Goal: Task Accomplishment & Management: Use online tool/utility

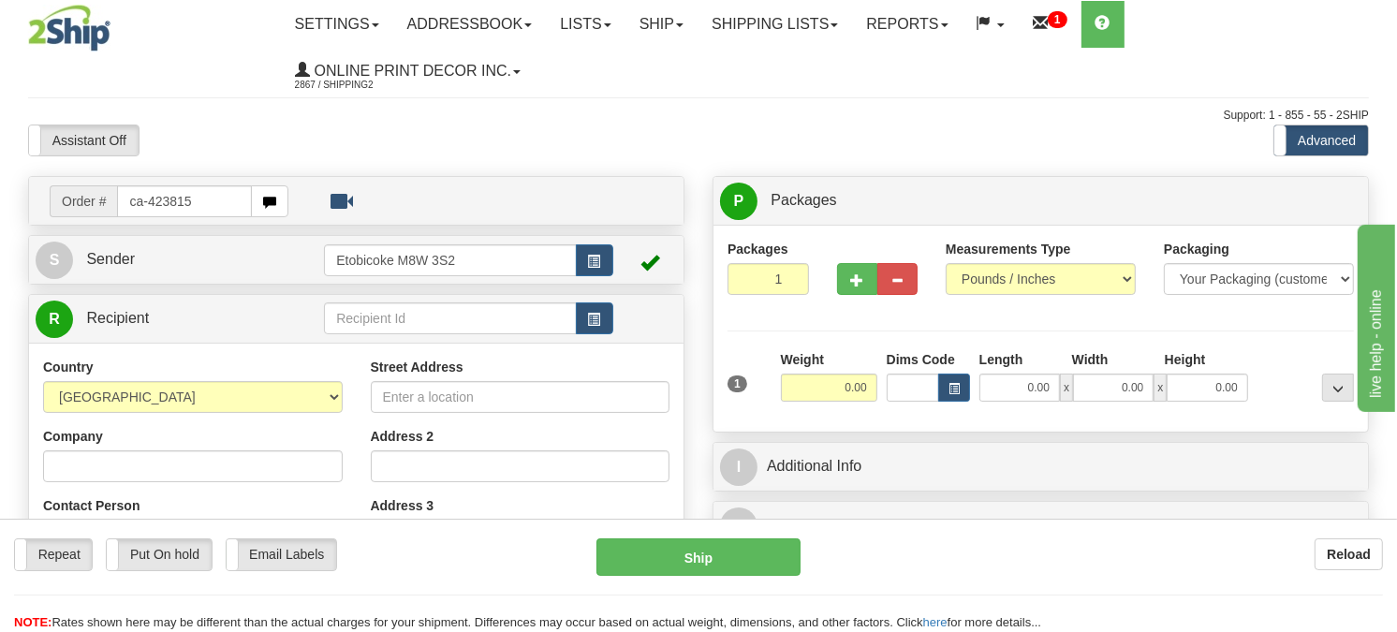
type input "ca-423815"
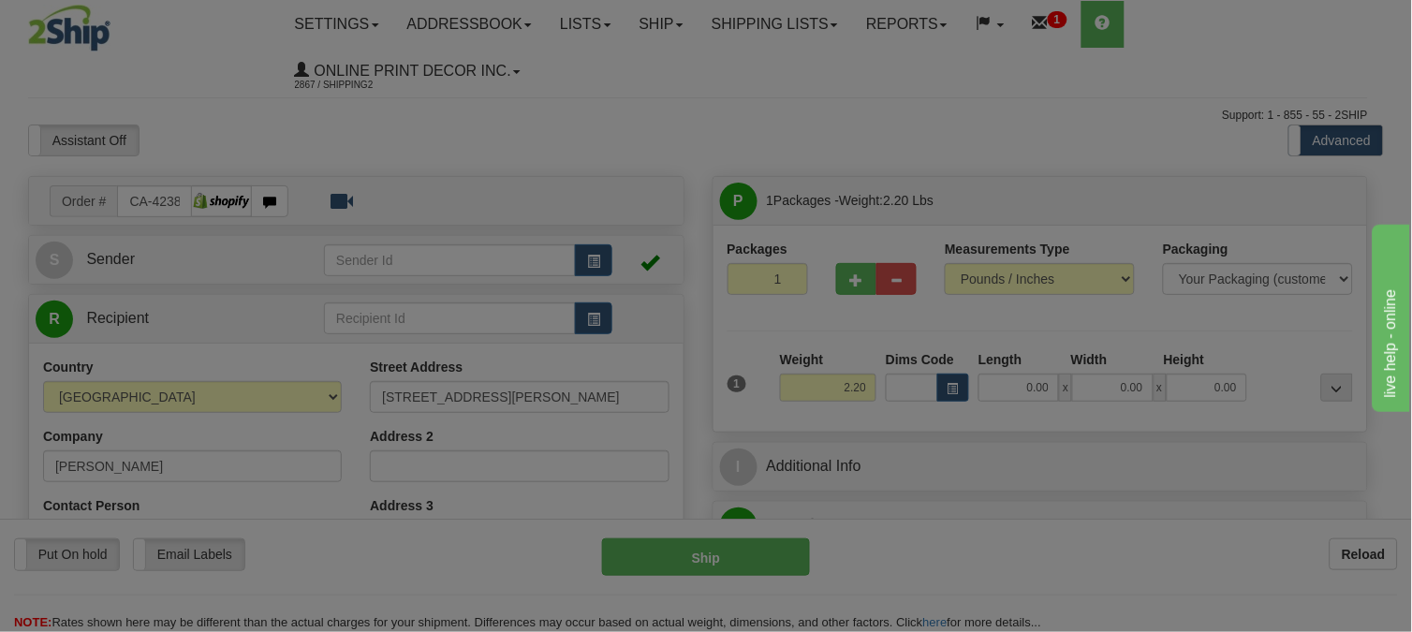
type input "BRANTFORD"
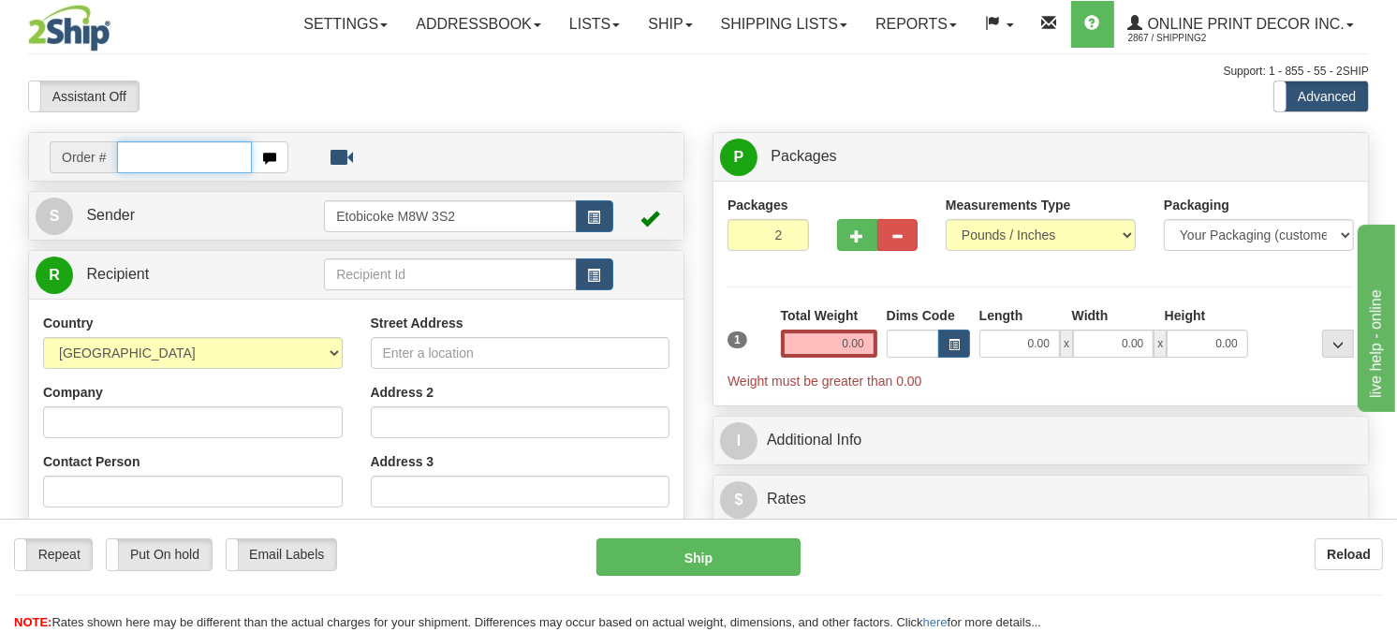
click at [182, 173] on input "text" at bounding box center [184, 157] width 135 height 32
type input "ca-423815"
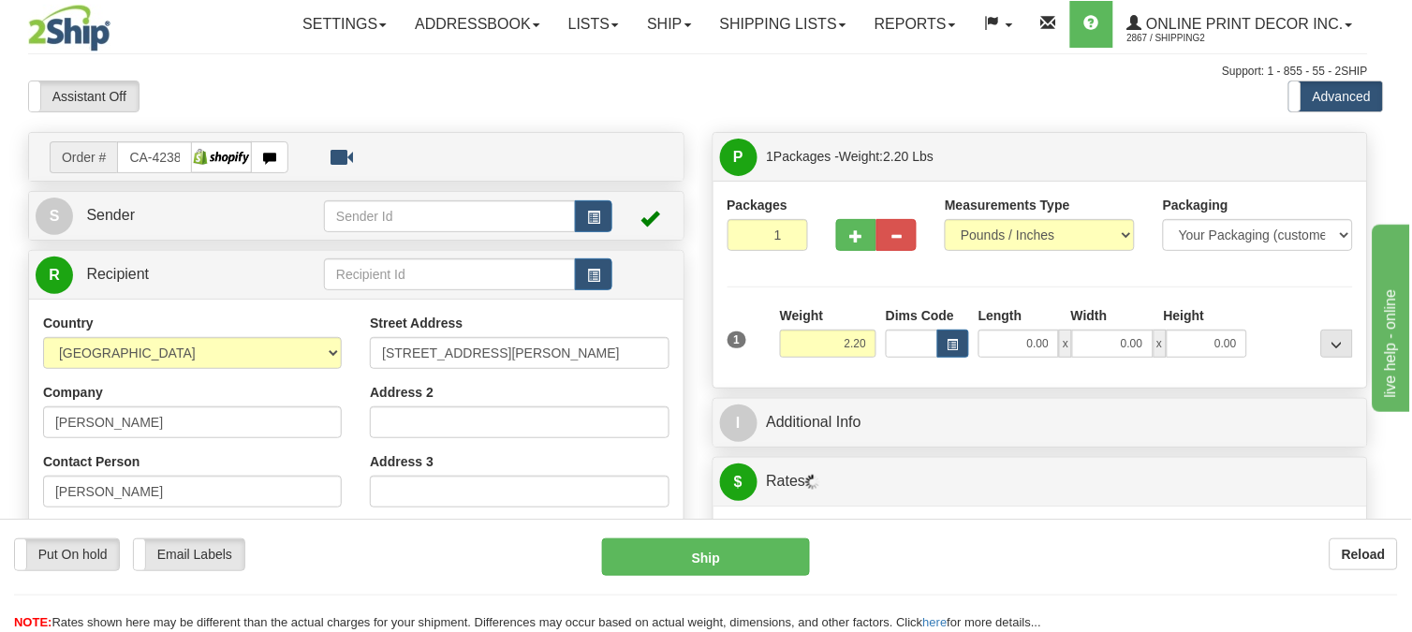
type input "BRANTFORD"
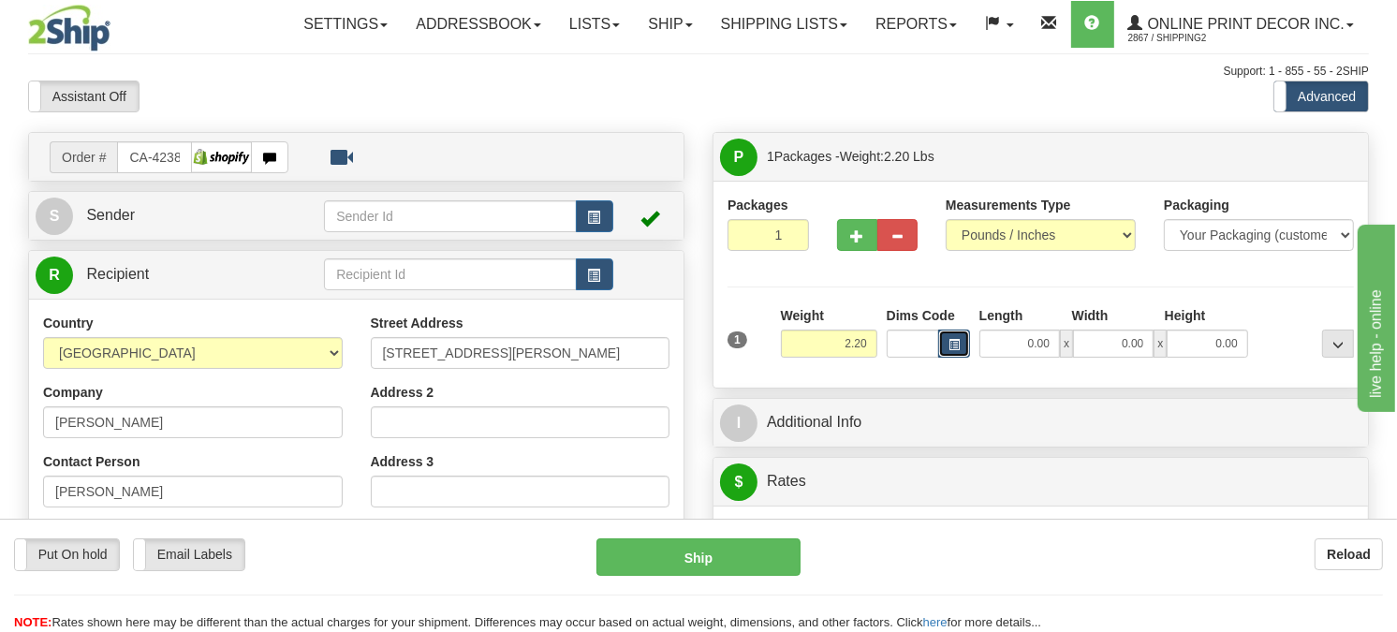
click at [969, 358] on button "button" at bounding box center [954, 344] width 32 height 28
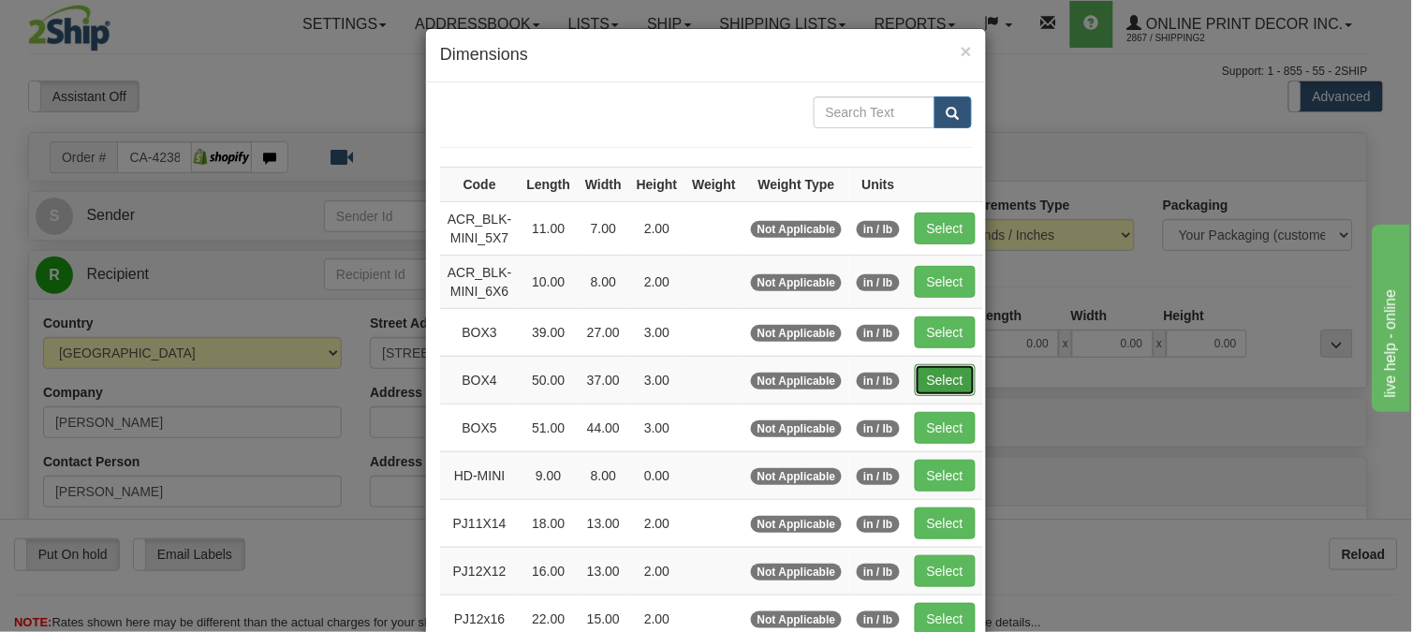
click at [929, 379] on button "Select" at bounding box center [945, 380] width 61 height 32
type input "BOX4"
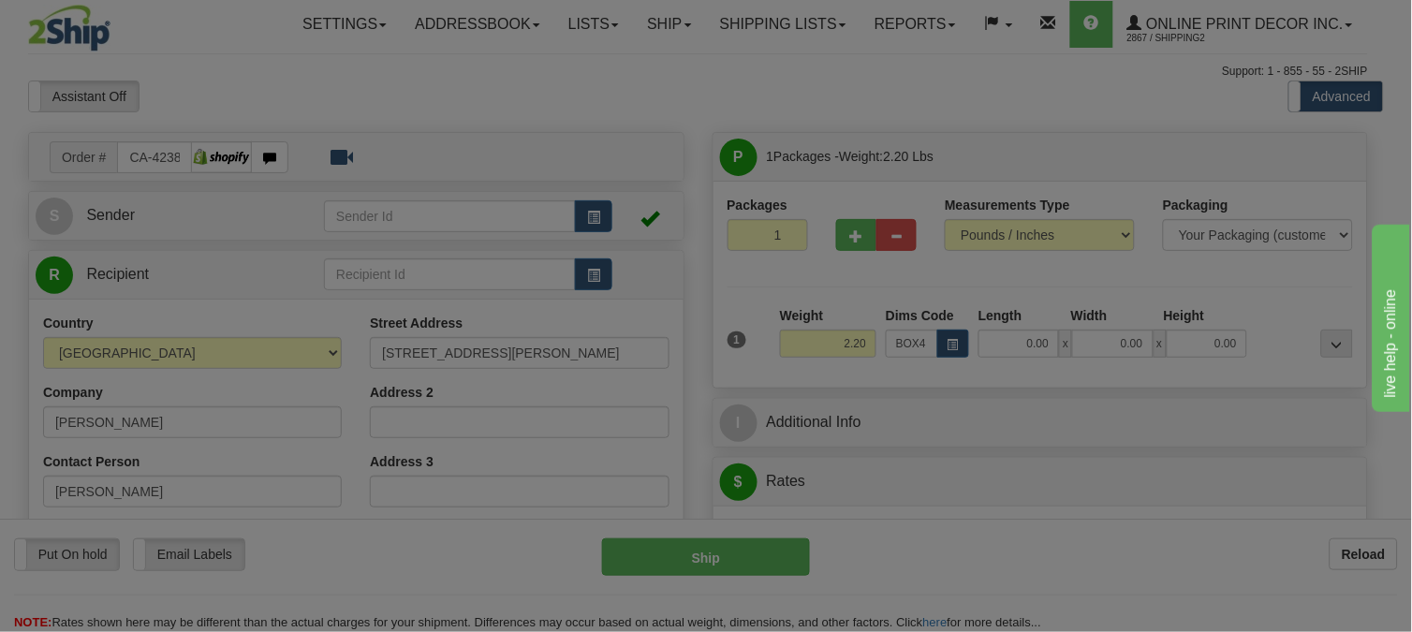
type input "50.00"
type input "37.00"
type input "3.00"
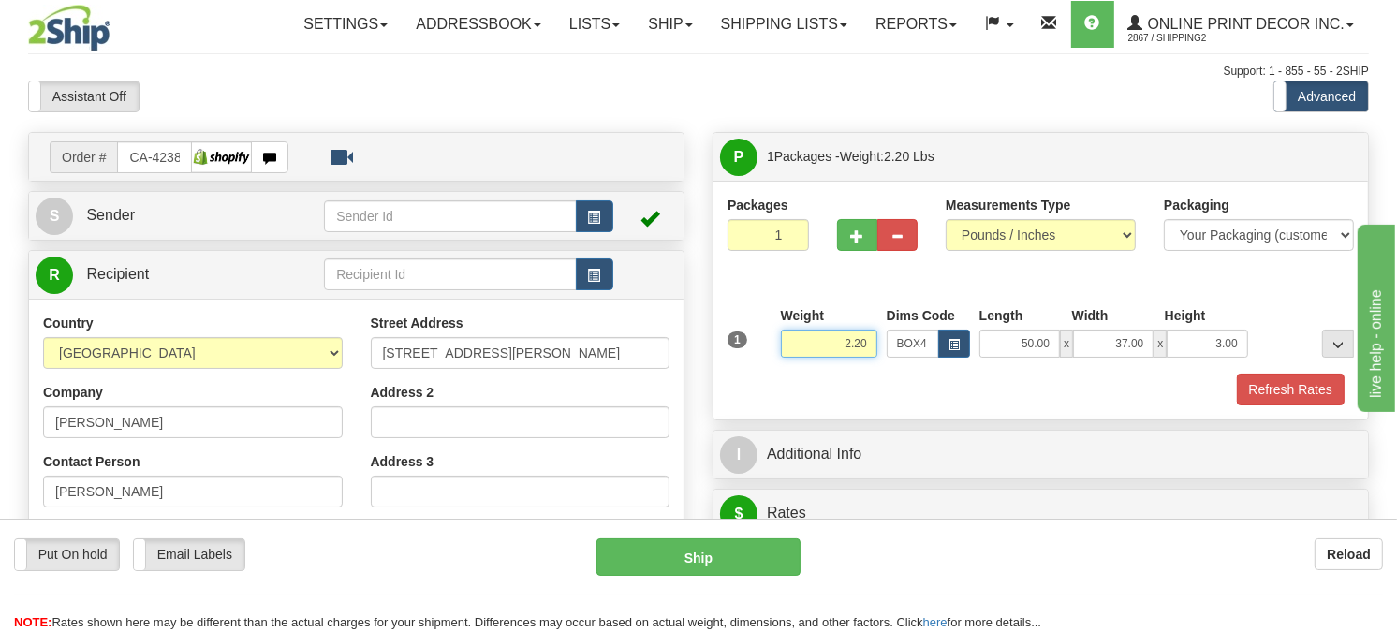
drag, startPoint x: 866, startPoint y: 385, endPoint x: 616, endPoint y: 385, distance: 250.1
click at [616, 132] on div "Order # CA-423815 S" at bounding box center [698, 132] width 1369 height 0
drag, startPoint x: 874, startPoint y: 386, endPoint x: 830, endPoint y: 410, distance: 50.3
click at [830, 372] on div "Weight 13.98" at bounding box center [829, 339] width 106 height 66
type input "11.98"
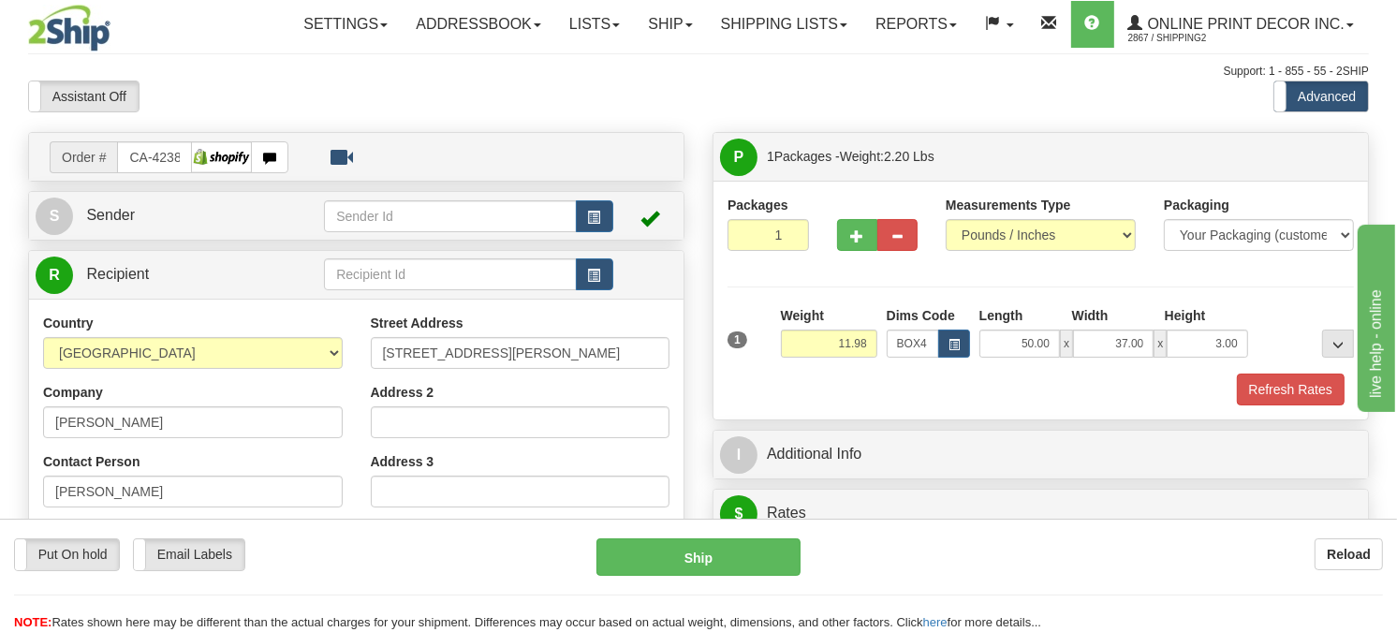
click at [855, 268] on div at bounding box center [878, 232] width 110 height 72
click at [854, 243] on span "button" at bounding box center [856, 236] width 13 height 12
radio input "true"
type input "2"
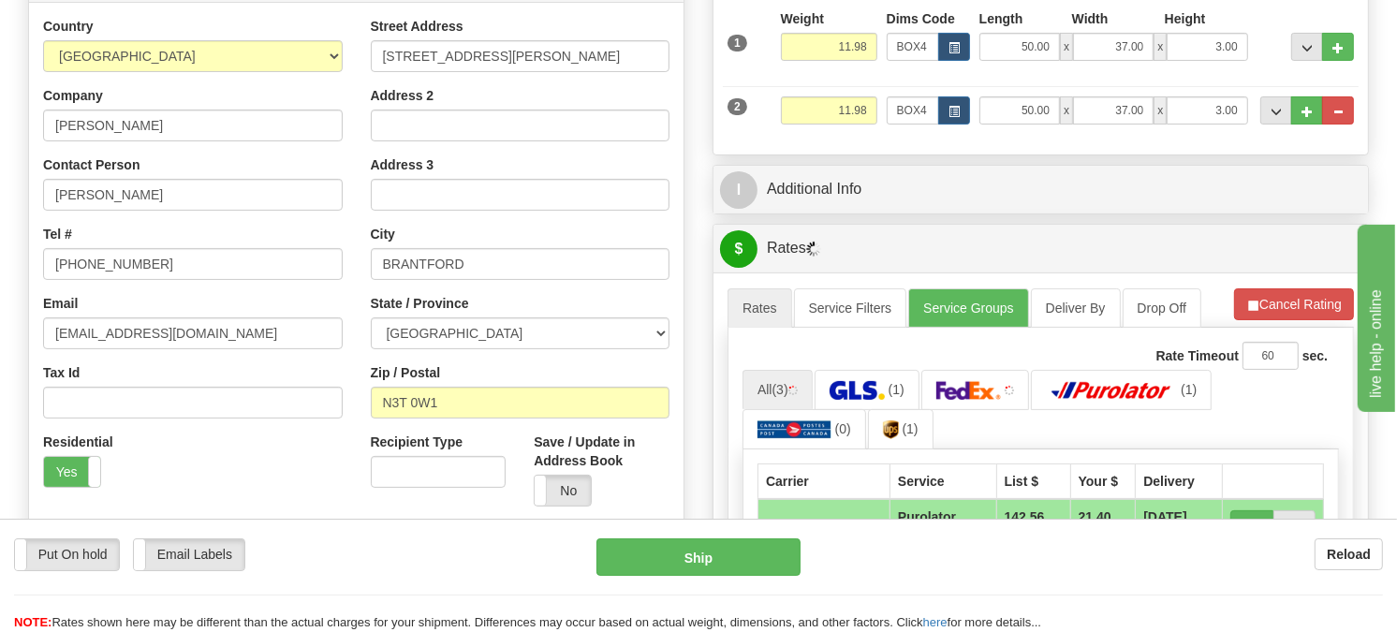
scroll to position [416, 0]
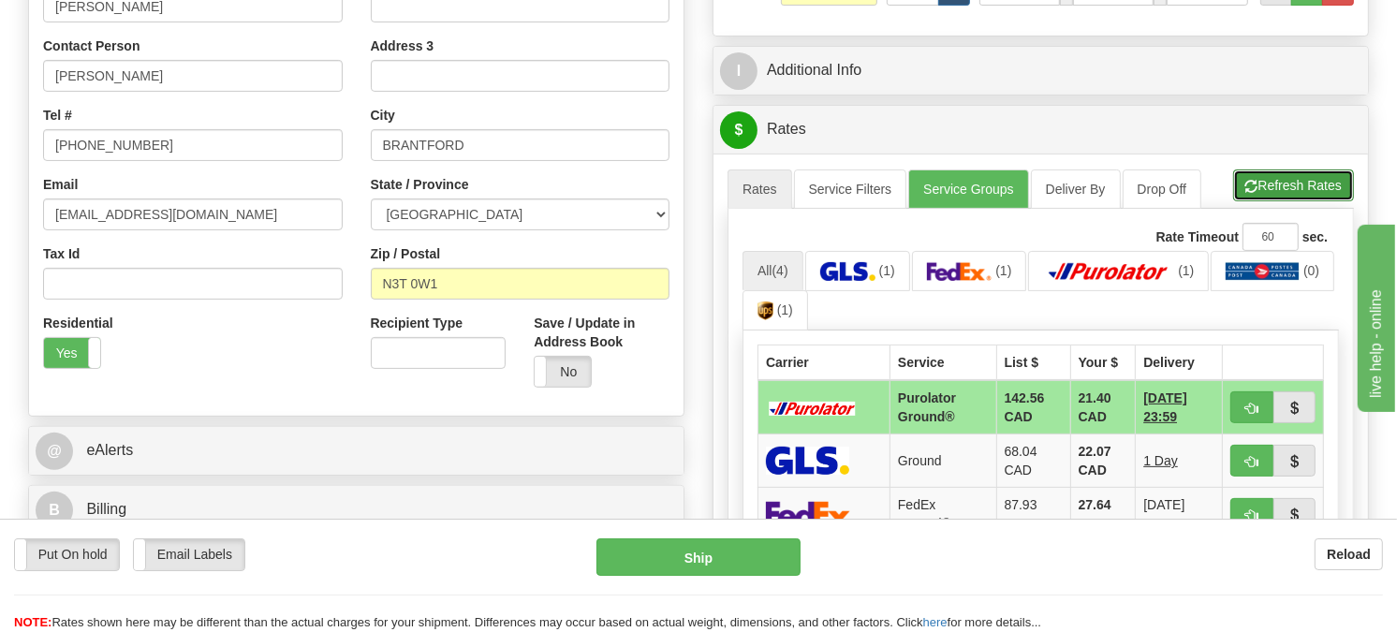
click at [1133, 201] on button "Refresh Rates" at bounding box center [1293, 186] width 121 height 32
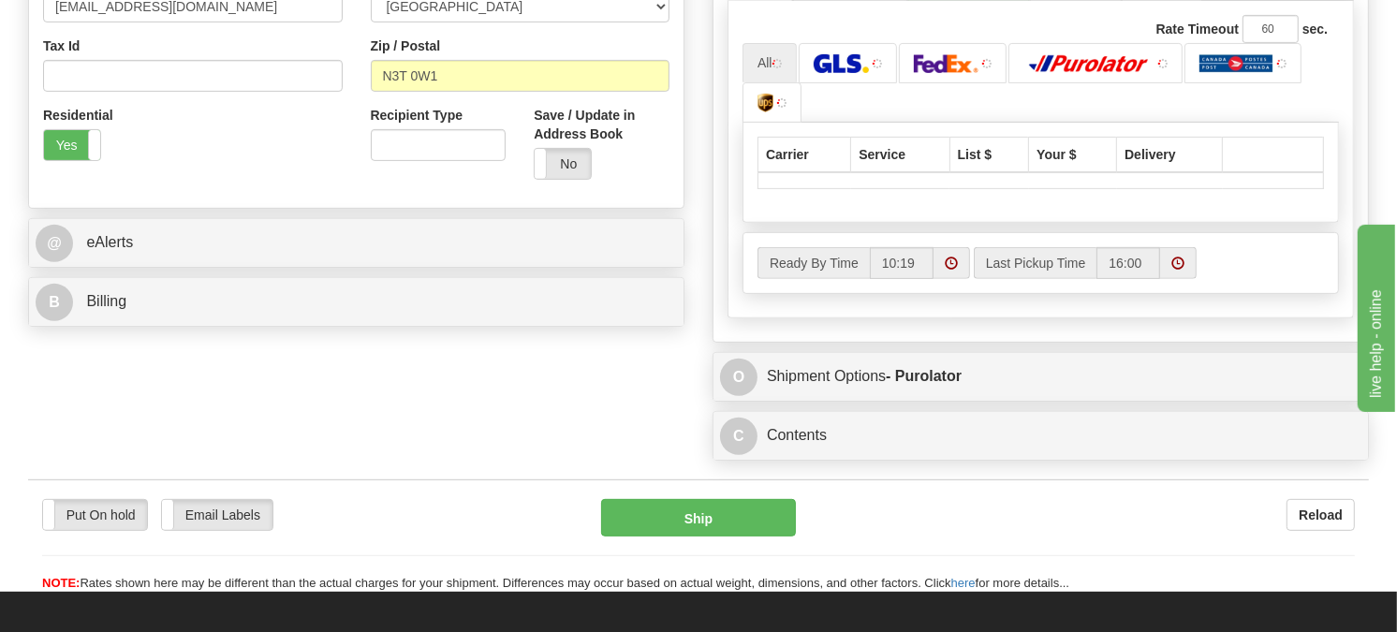
scroll to position [728, 0]
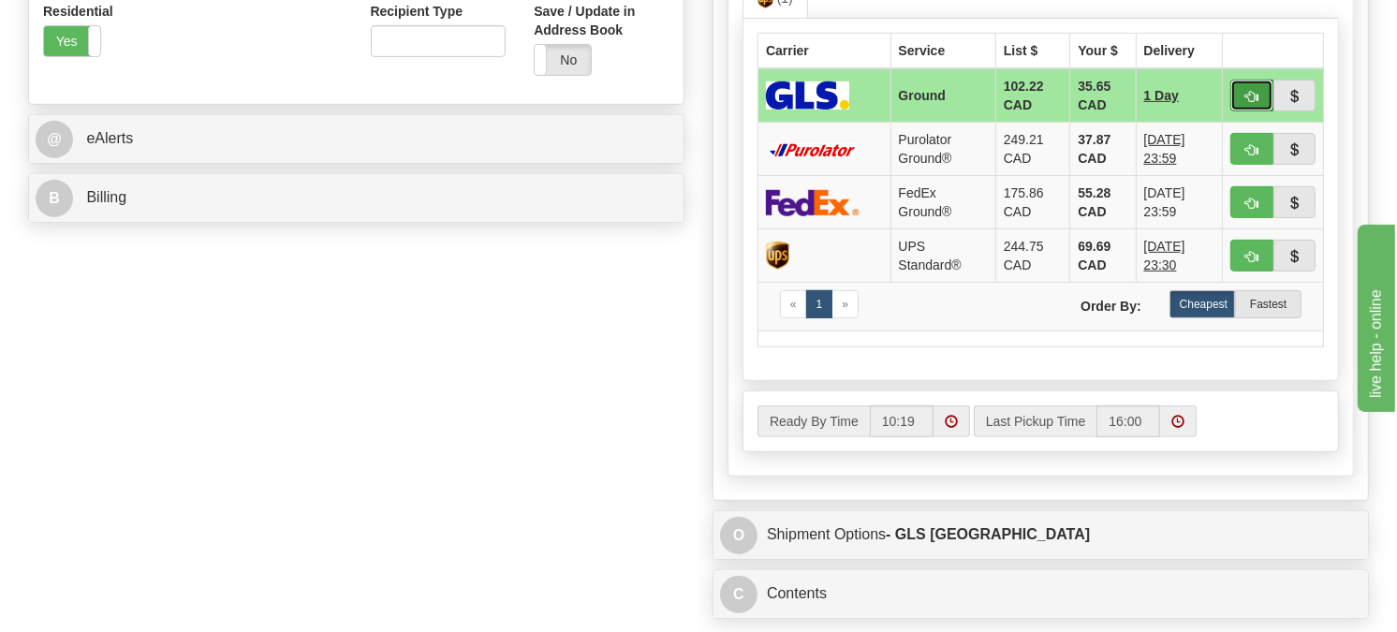
click at [1133, 103] on span "button" at bounding box center [1252, 97] width 13 height 12
type input "1"
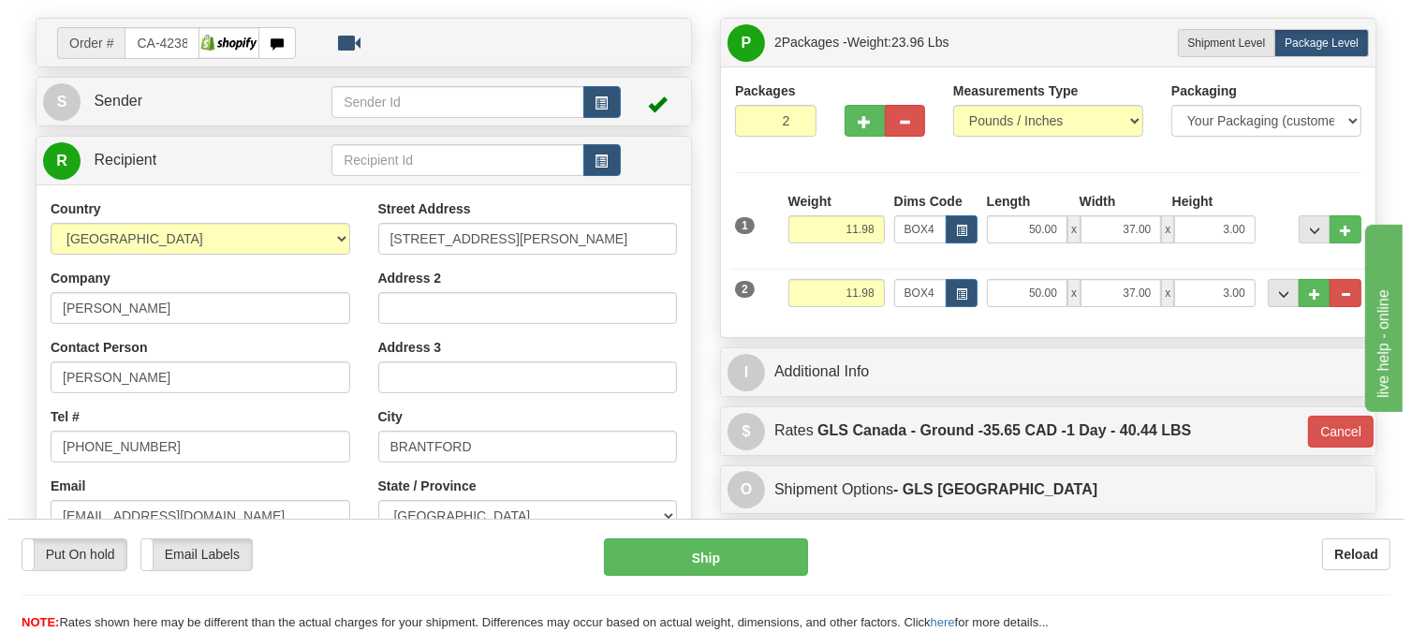
scroll to position [104, 0]
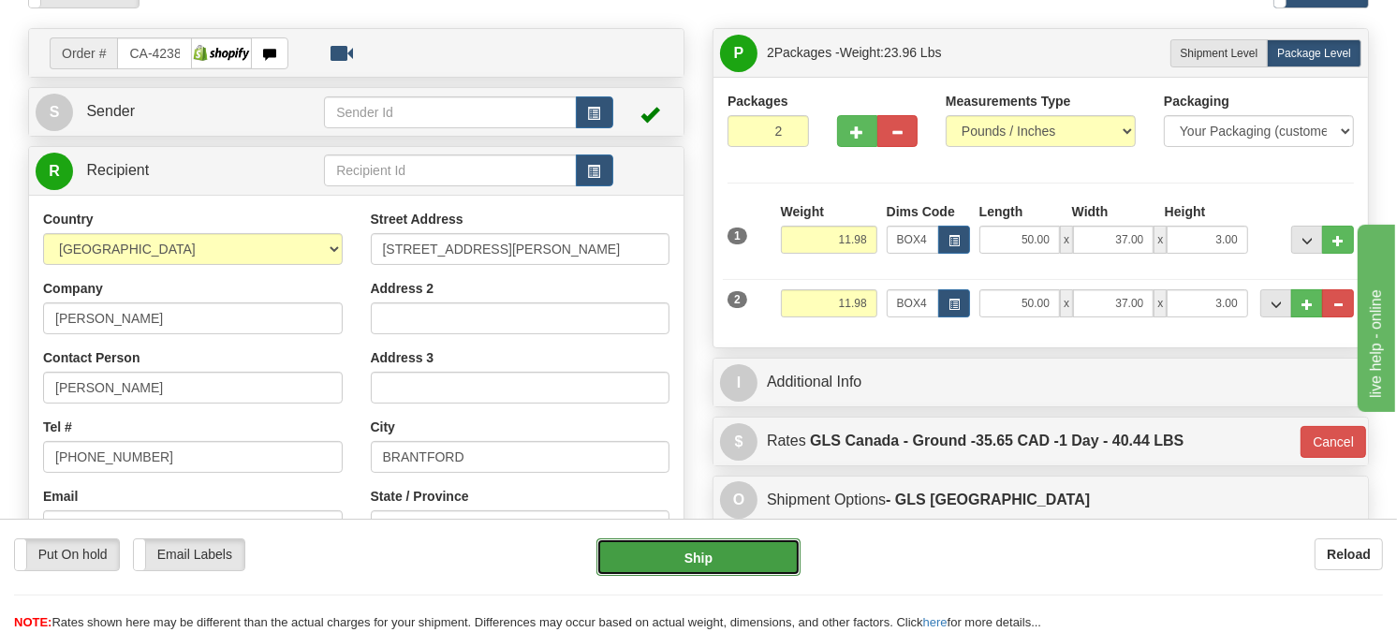
click at [737, 541] on button "Ship" at bounding box center [699, 557] width 205 height 37
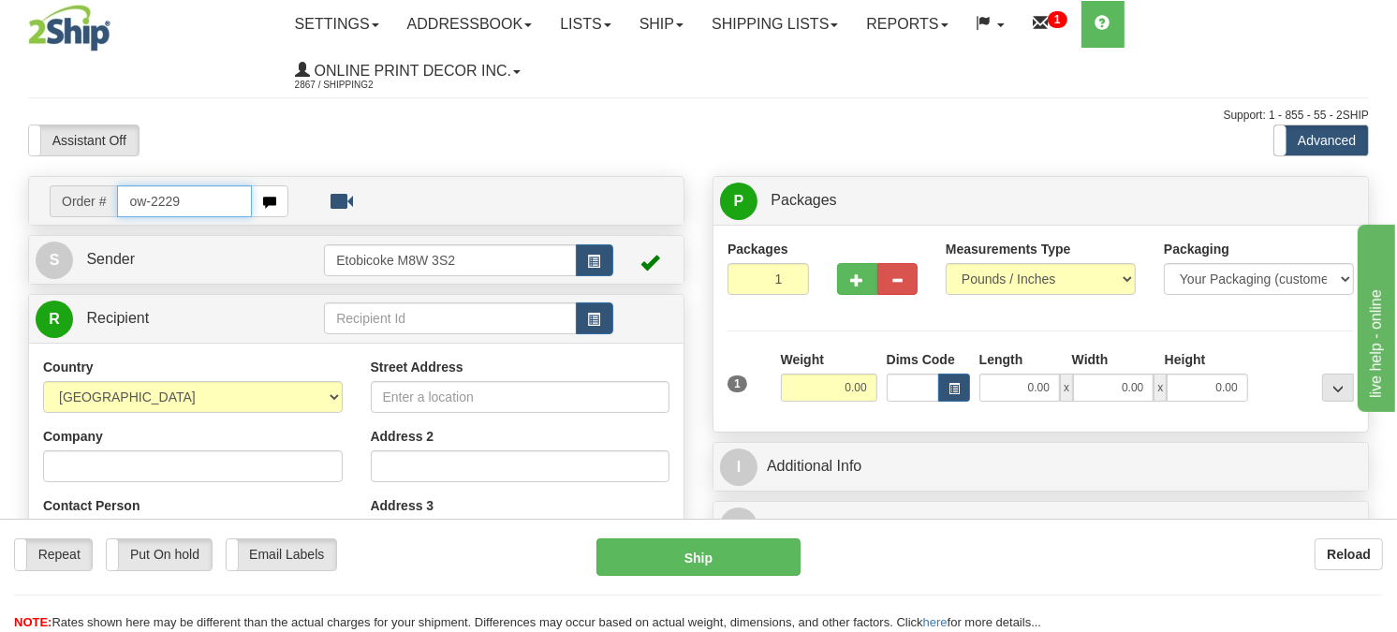
type input "ow-2229"
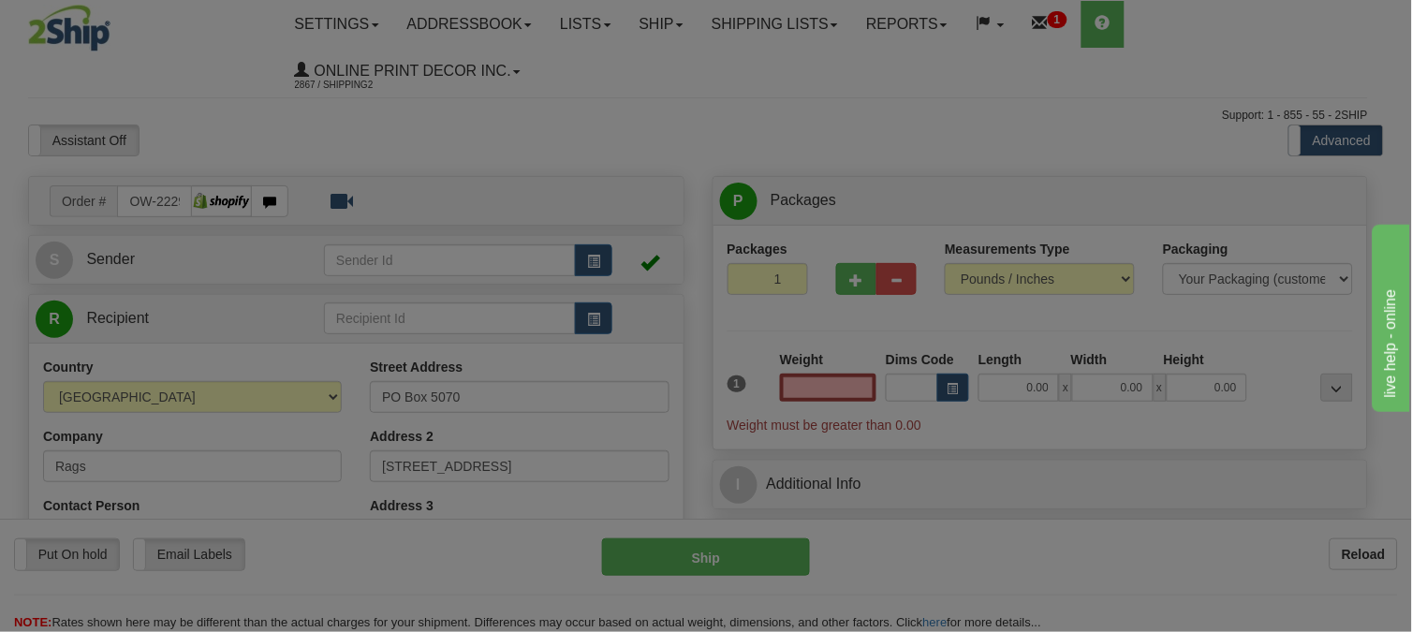
type input "EDGARTOWN"
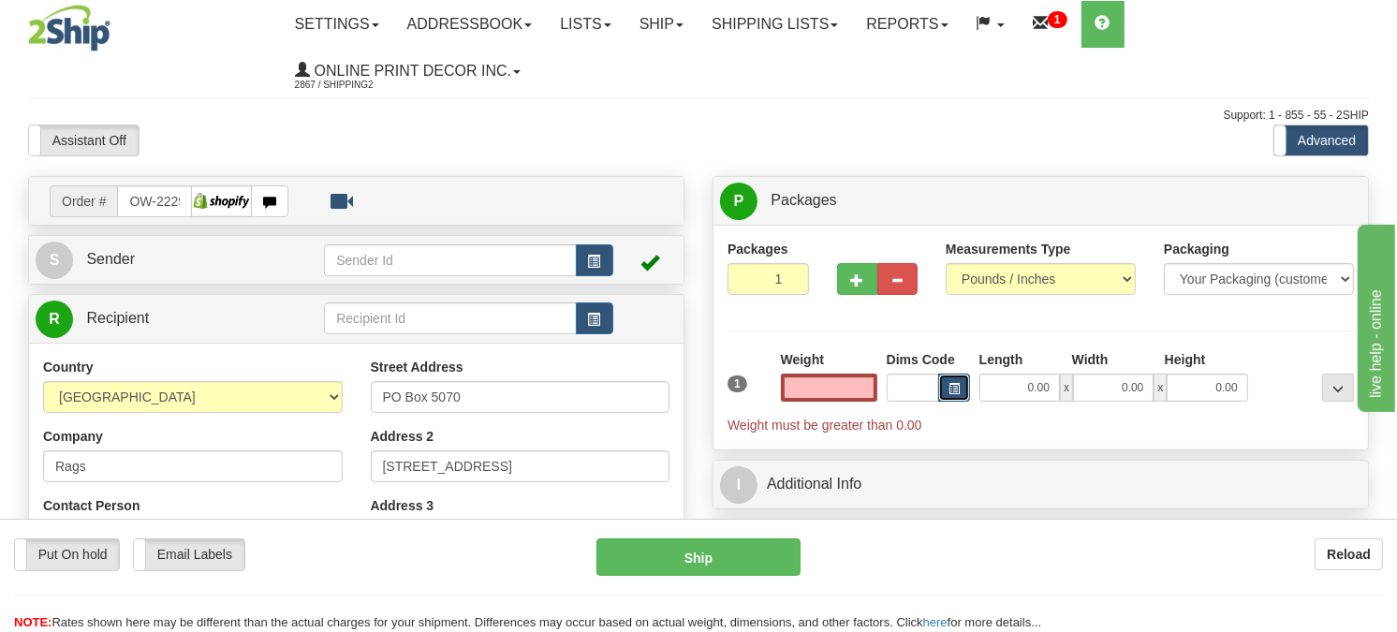
type input "0.00"
click at [968, 378] on button "button" at bounding box center [954, 388] width 32 height 28
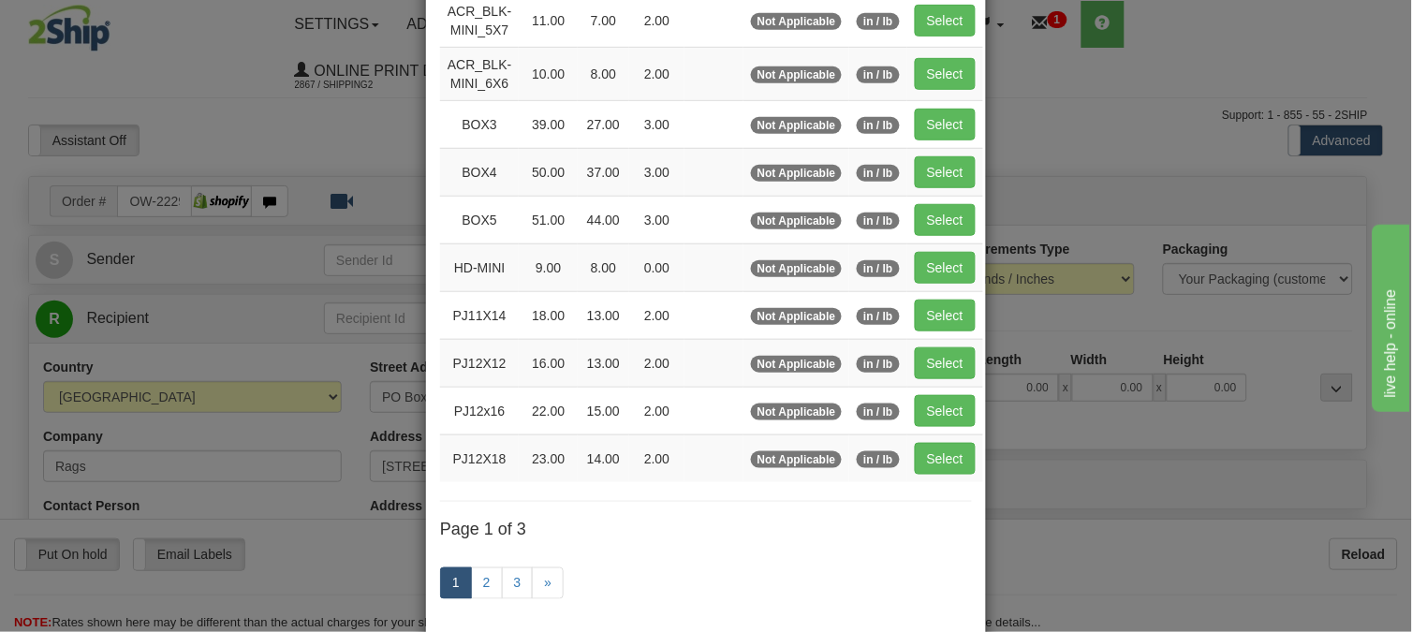
scroll to position [305, 0]
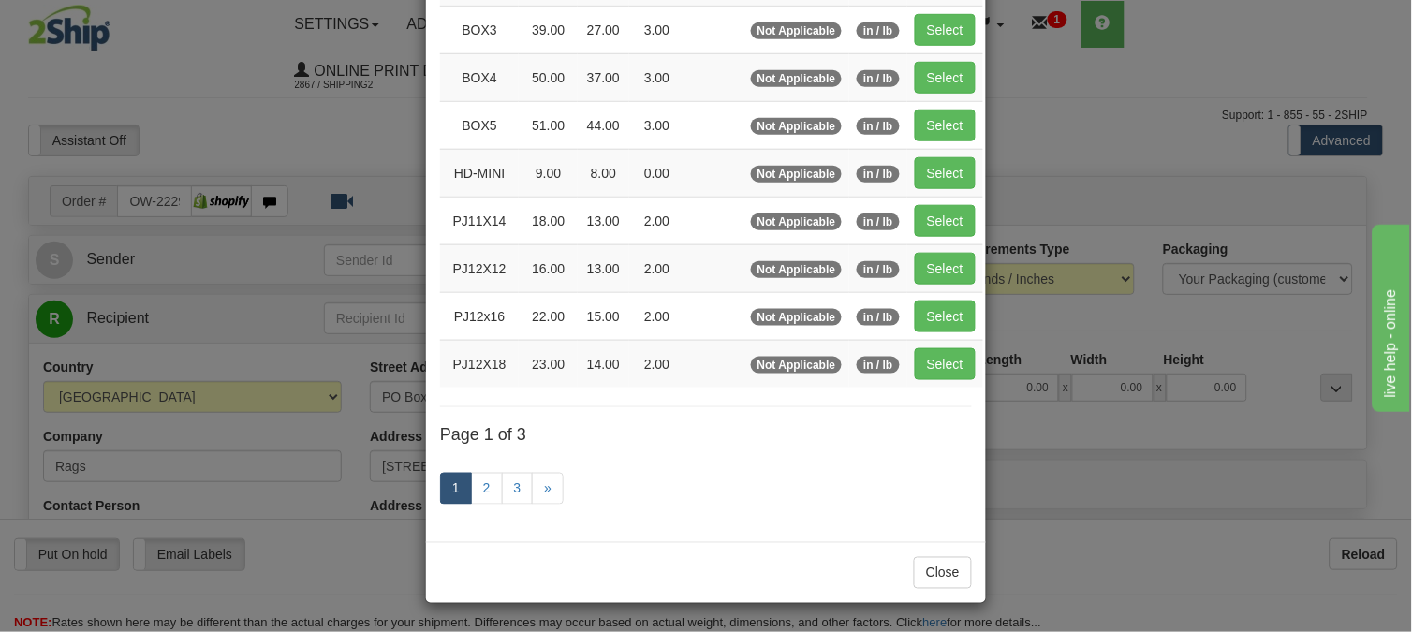
click at [462, 502] on link "1" at bounding box center [456, 489] width 32 height 32
click at [480, 498] on link "2" at bounding box center [487, 489] width 32 height 32
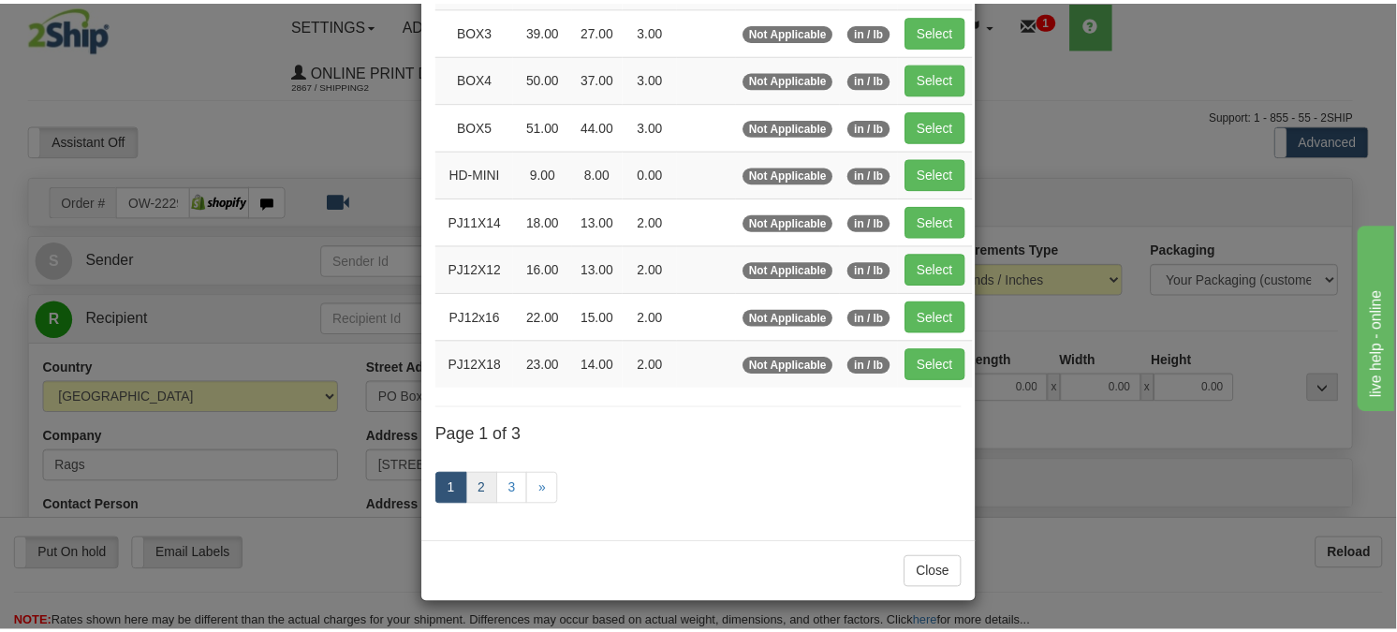
scroll to position [295, 0]
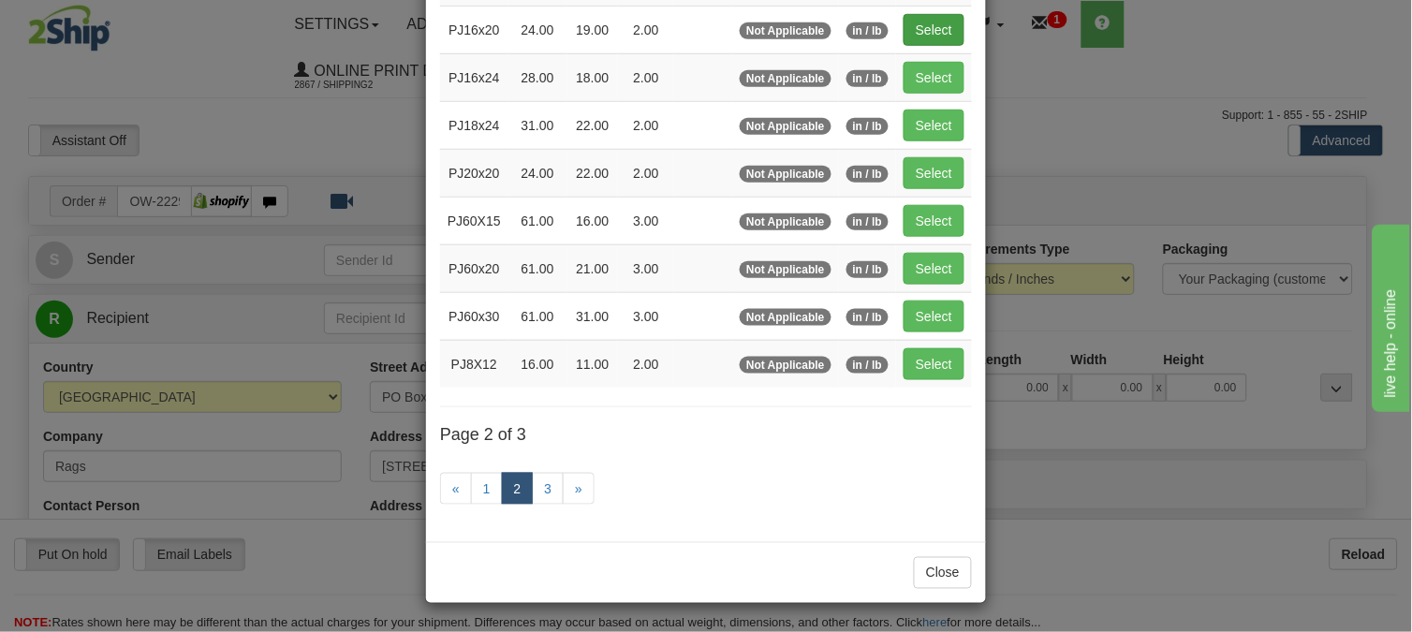
drag, startPoint x: 930, startPoint y: 9, endPoint x: 918, endPoint y: 16, distance: 13.8
click at [929, 9] on td "Select" at bounding box center [934, 30] width 76 height 48
click at [919, 19] on button "Select" at bounding box center [934, 30] width 61 height 32
type input "PJ16x20"
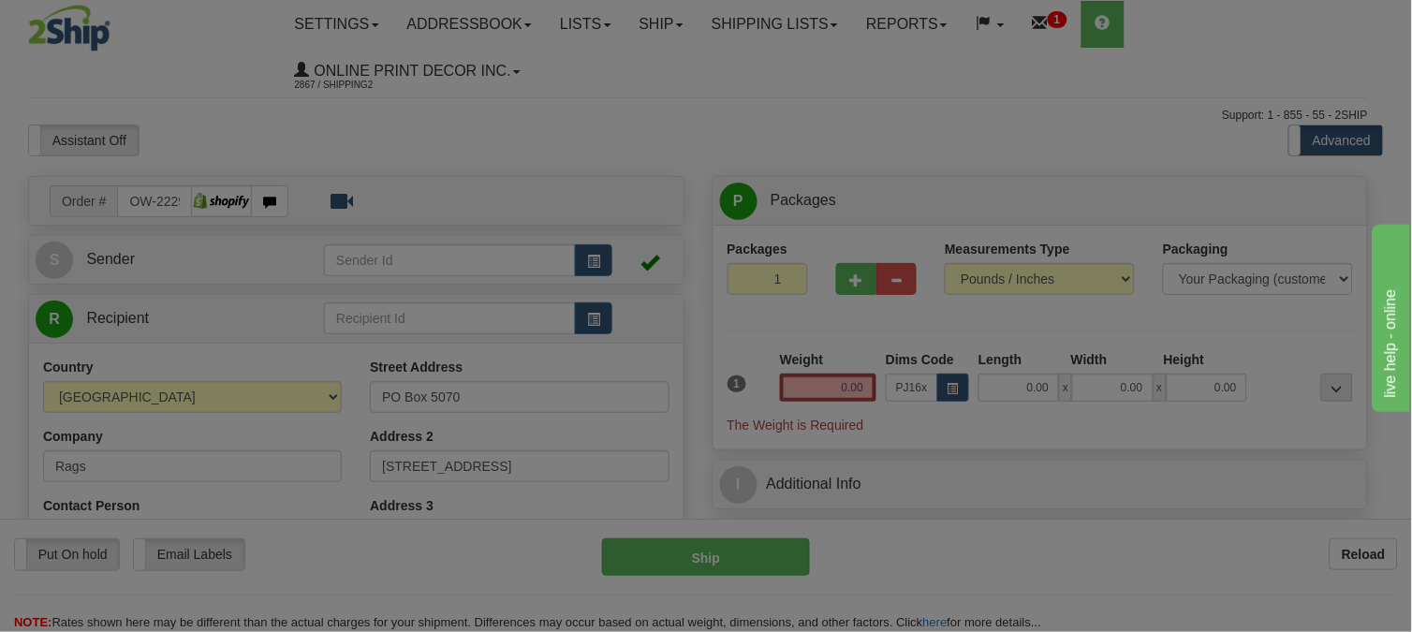
type input "24.00"
type input "19.00"
type input "2.00"
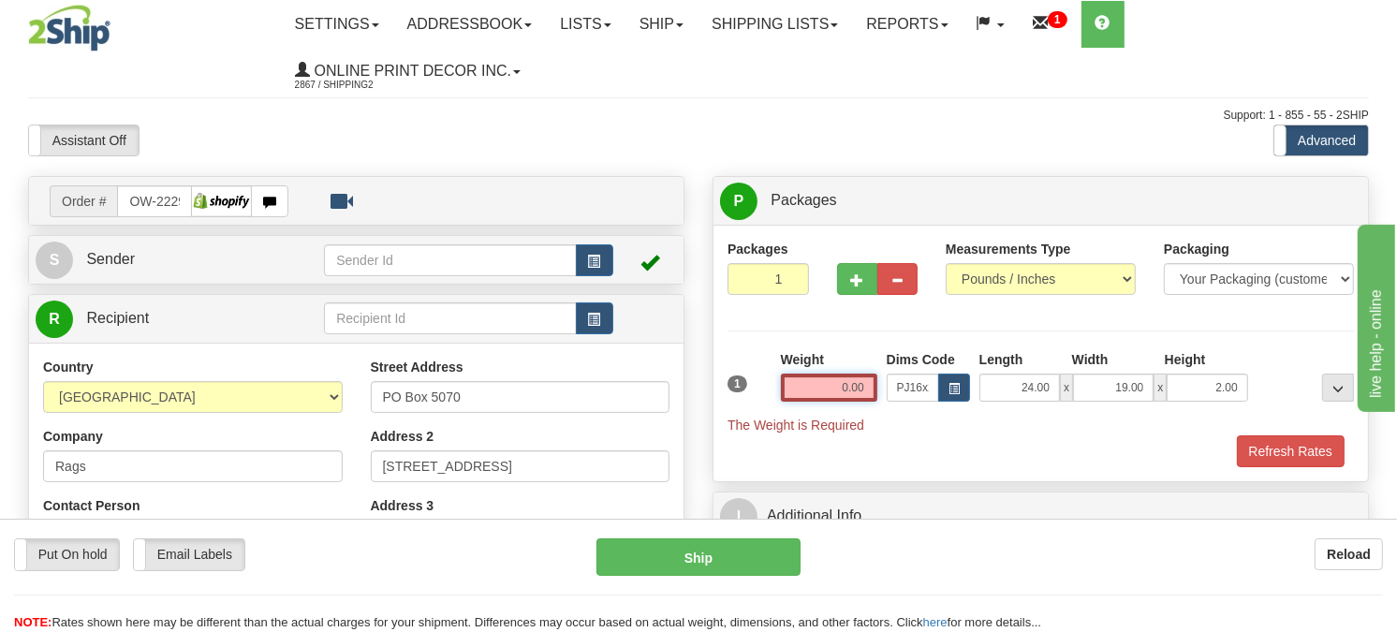
drag, startPoint x: 867, startPoint y: 380, endPoint x: 789, endPoint y: 380, distance: 78.7
click at [789, 380] on input "0.00" at bounding box center [829, 388] width 96 height 28
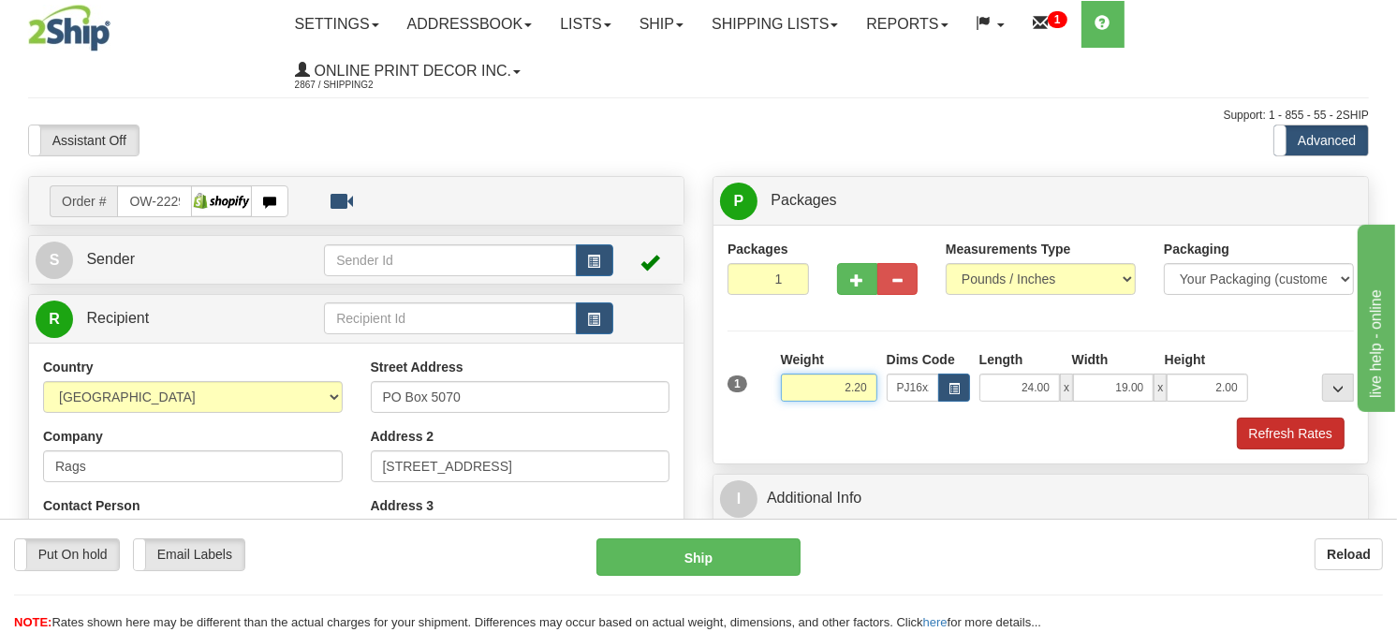
type input "2.20"
click at [1297, 429] on button "Refresh Rates" at bounding box center [1291, 434] width 108 height 32
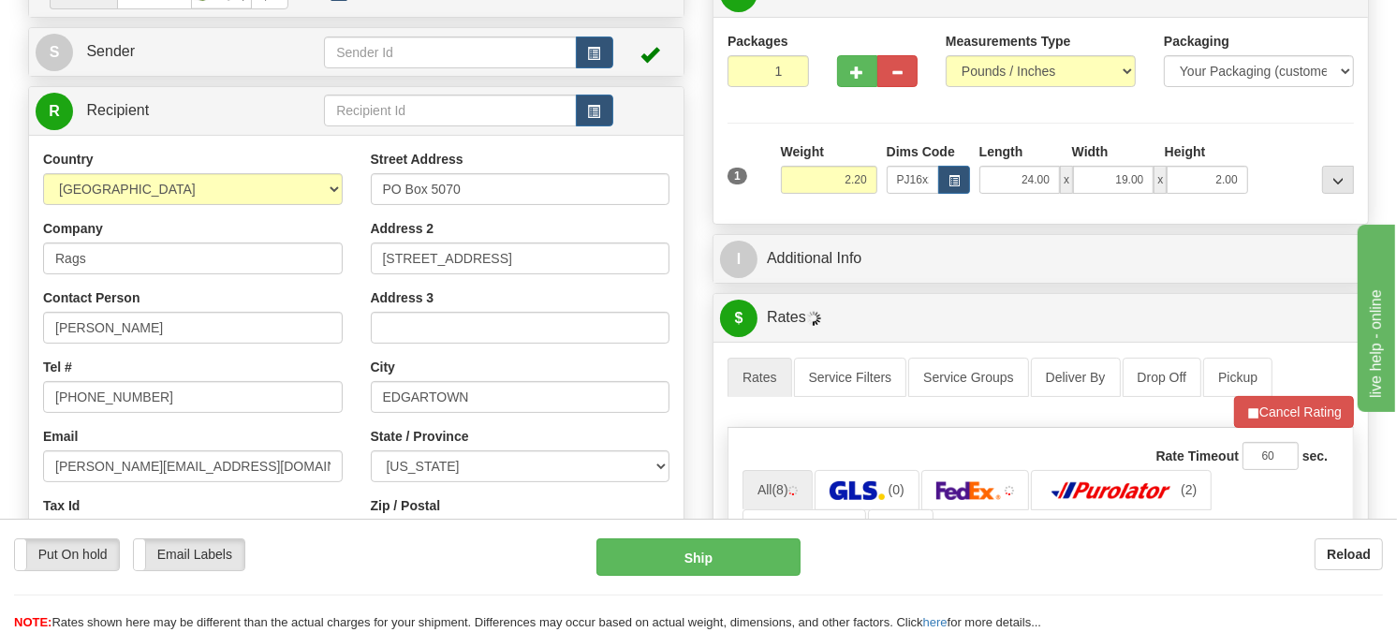
scroll to position [312, 0]
